Goal: Communication & Community: Answer question/provide support

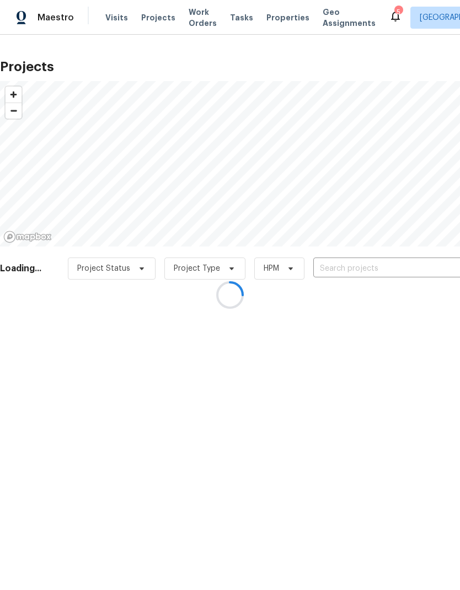
click at [337, 273] on div at bounding box center [230, 295] width 460 height 590
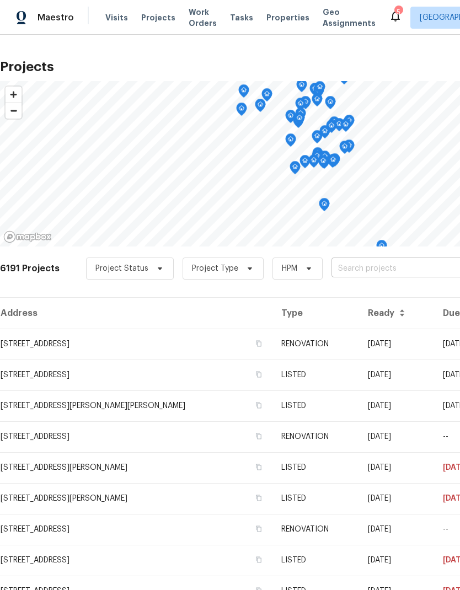
click at [372, 266] on input "text" at bounding box center [394, 268] width 126 height 17
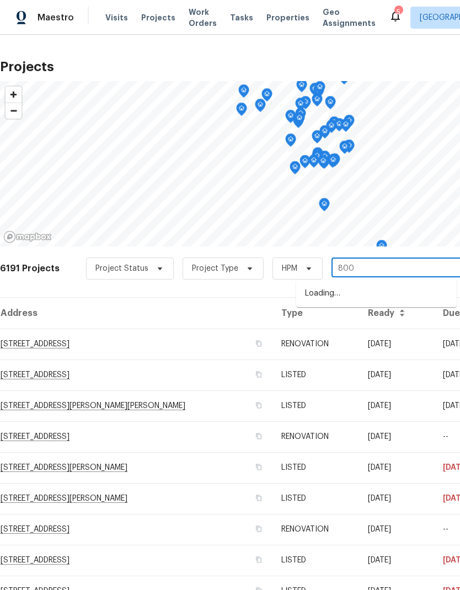
type input "8000"
click at [373, 290] on li "[STREET_ADDRESS]" at bounding box center [376, 293] width 160 height 19
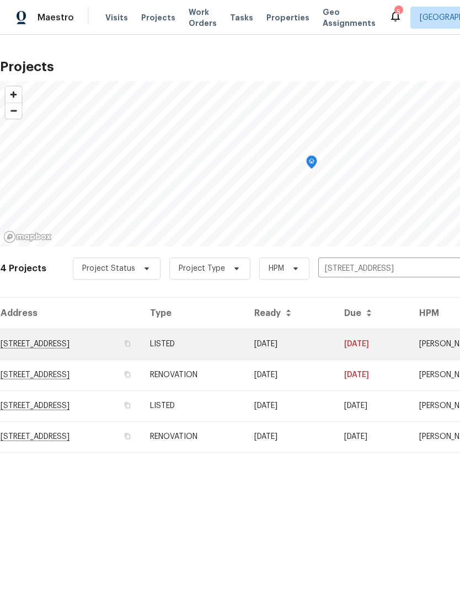
click at [109, 345] on td "[STREET_ADDRESS]" at bounding box center [70, 343] width 141 height 31
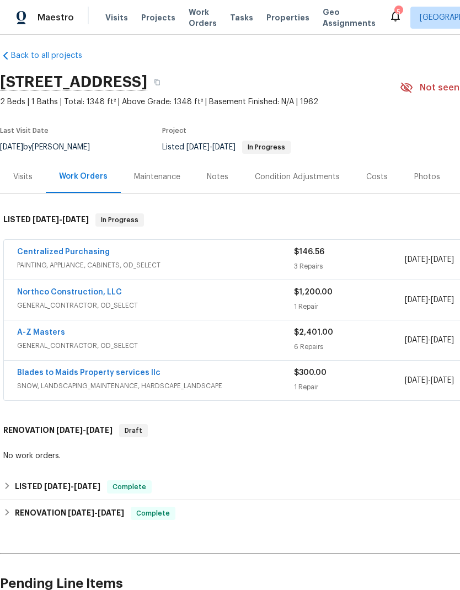
scroll to position [7, 0]
click at [93, 291] on link "Northco Construction, LLC" at bounding box center [69, 292] width 105 height 8
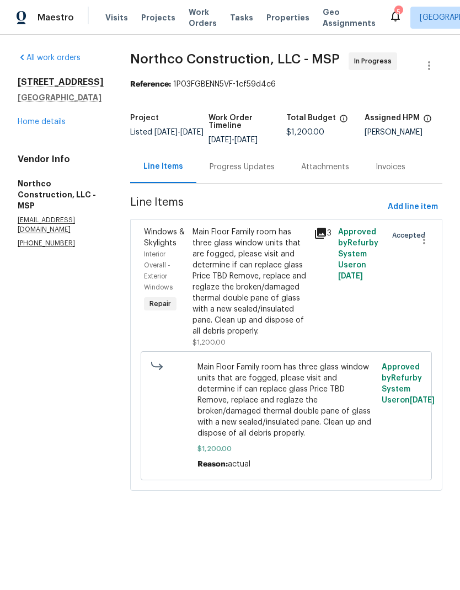
click at [246, 171] on div "Progress Updates" at bounding box center [241, 166] width 65 height 11
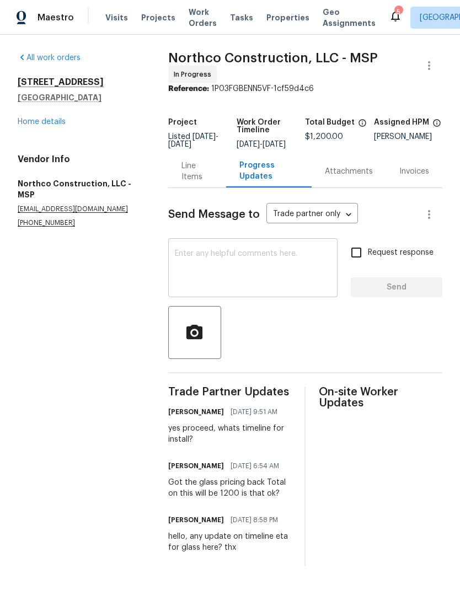
click at [260, 275] on textarea at bounding box center [253, 269] width 156 height 39
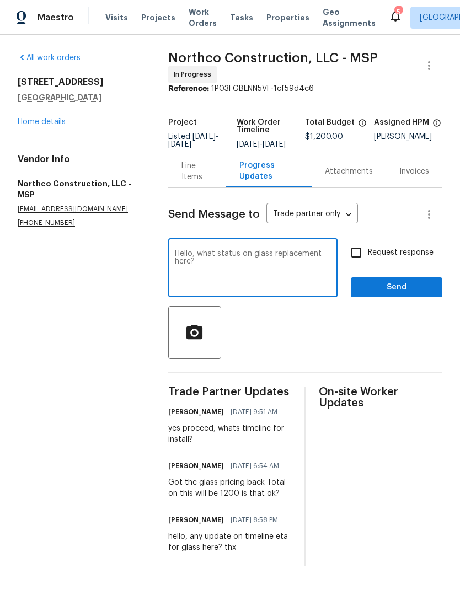
type textarea "Hello, what status on glass replacement here?"
click at [358, 257] on input "Request response" at bounding box center [355, 252] width 23 height 23
checkbox input "true"
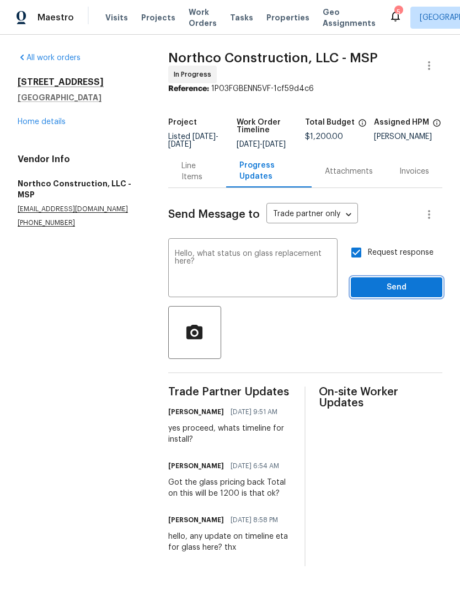
click at [391, 294] on span "Send" at bounding box center [396, 287] width 74 height 14
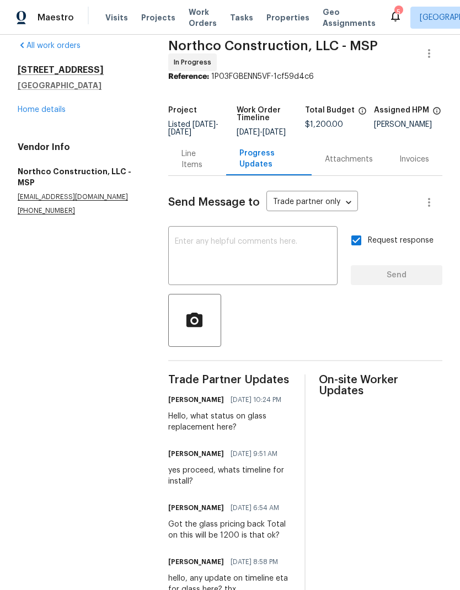
scroll to position [12, 0]
click at [201, 166] on div "Line Items" at bounding box center [196, 160] width 31 height 22
